Goal: Task Accomplishment & Management: Manage account settings

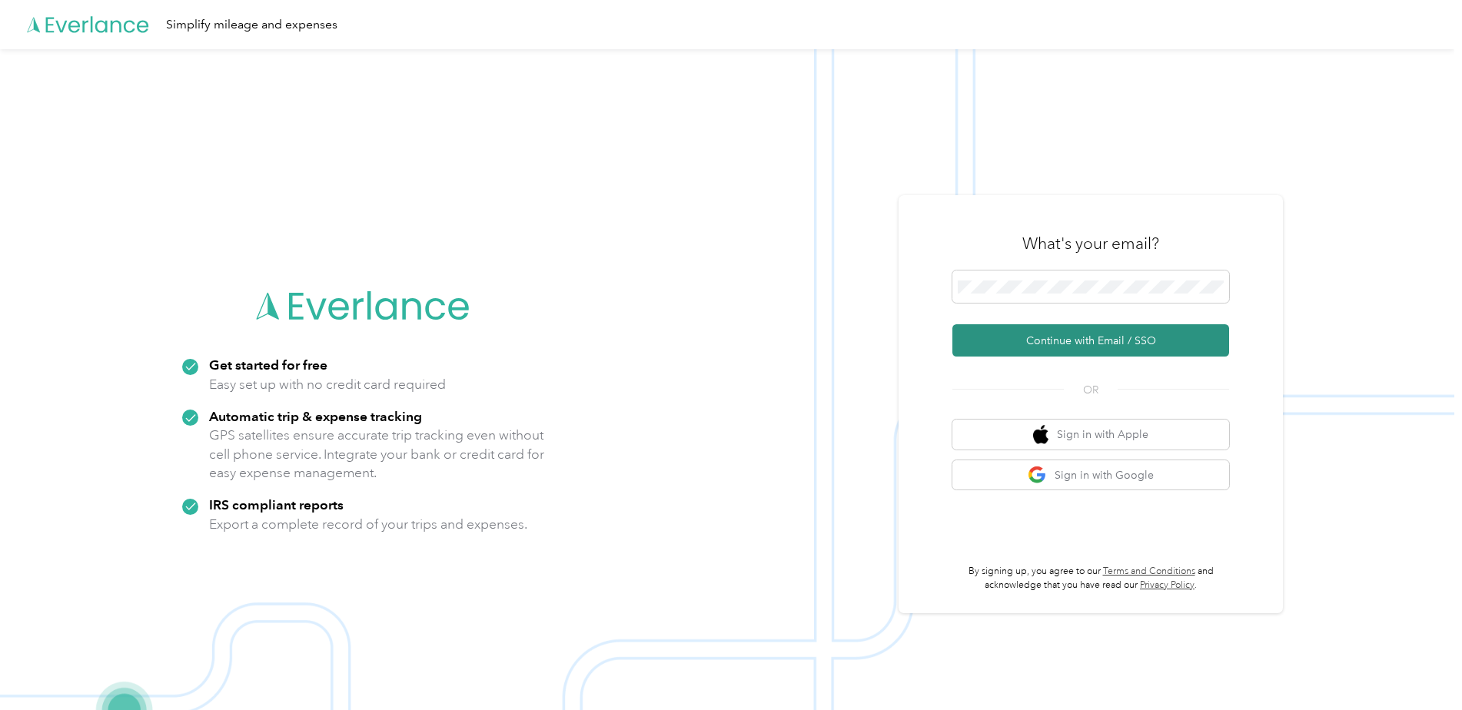
click at [1053, 334] on button "Continue with Email / SSO" at bounding box center [1091, 340] width 277 height 32
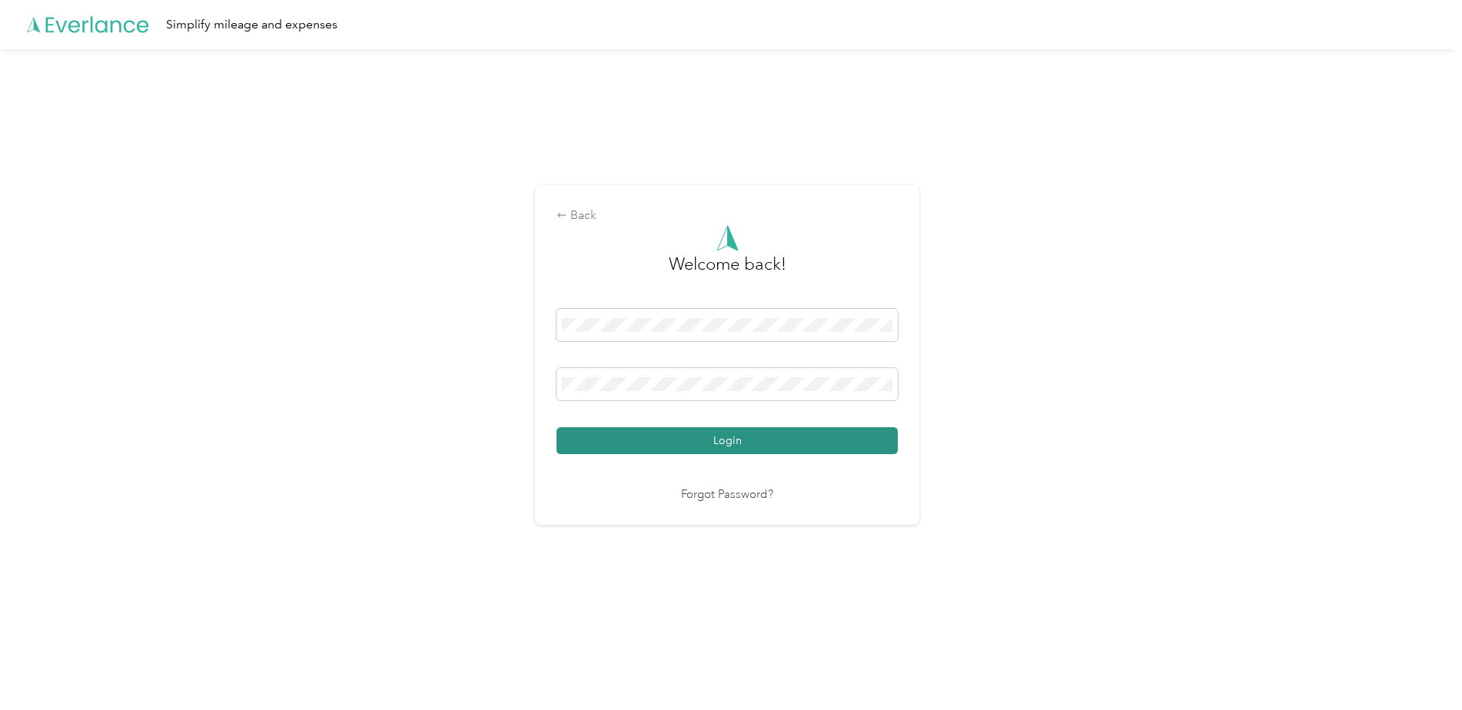
click at [610, 439] on button "Login" at bounding box center [727, 440] width 341 height 27
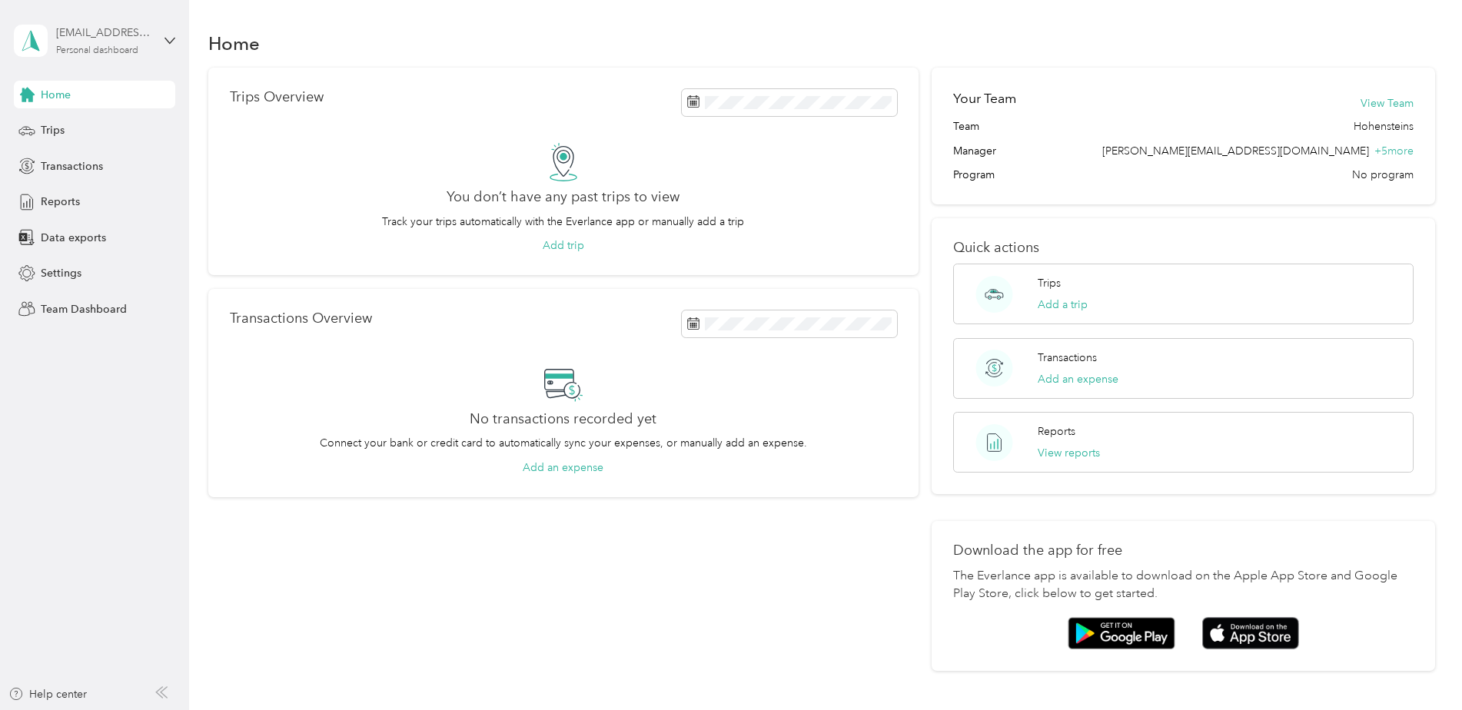
click at [75, 52] on div "Personal dashboard" at bounding box center [97, 50] width 82 height 9
click at [117, 136] on div "Team dashboard Personal dashboard Log out" at bounding box center [176, 161] width 302 height 97
click at [89, 55] on div "Personal dashboard" at bounding box center [97, 50] width 82 height 9
click at [95, 128] on div "Team dashboard" at bounding box center [176, 125] width 302 height 27
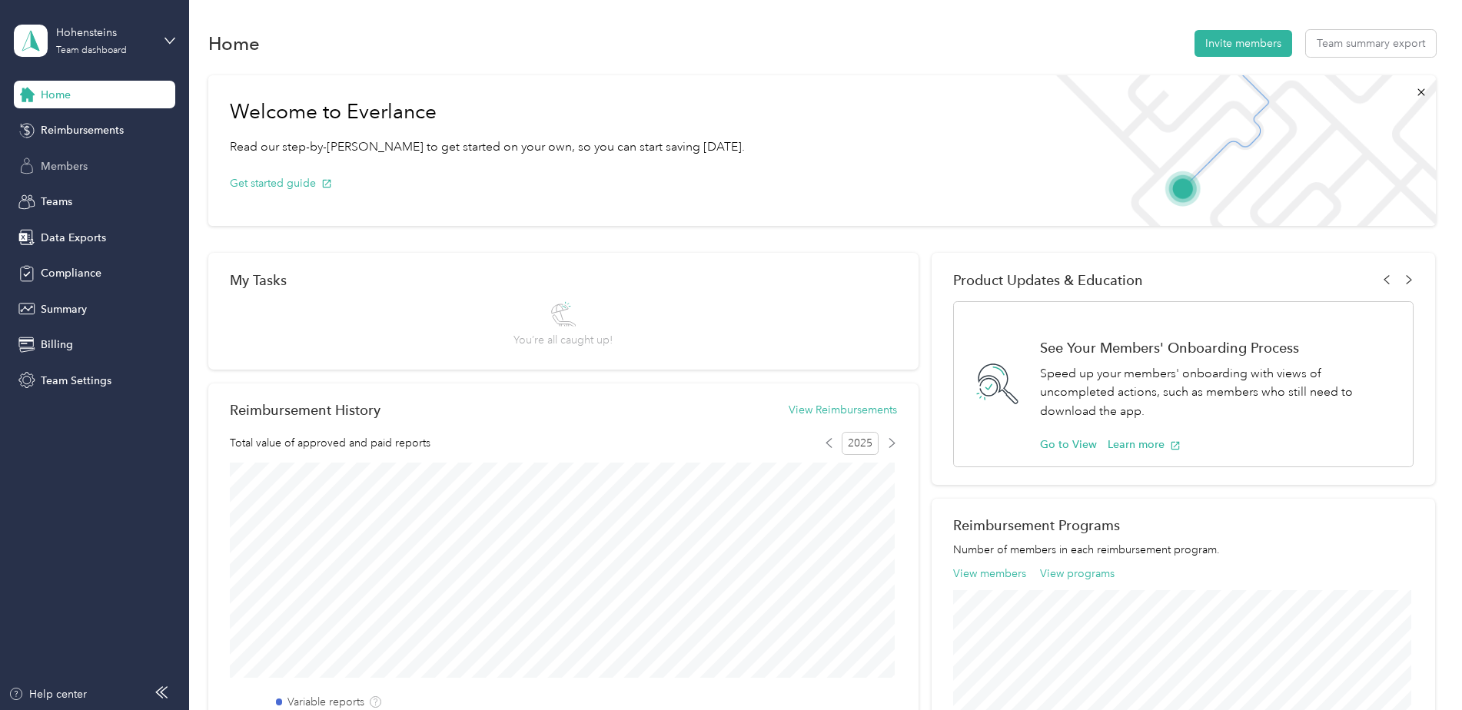
click at [81, 162] on span "Members" at bounding box center [64, 166] width 47 height 16
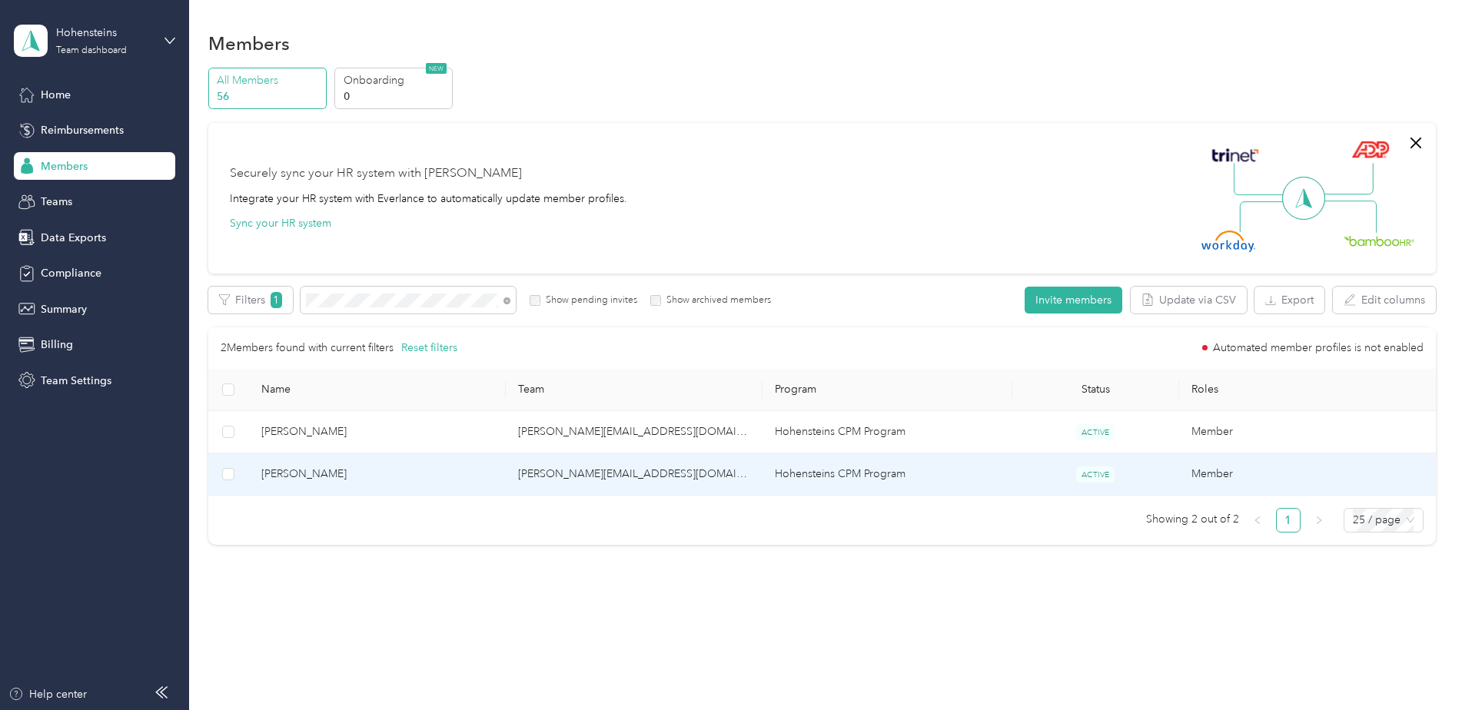
click at [317, 480] on span "[PERSON_NAME]" at bounding box center [377, 474] width 232 height 17
